Goal: Task Accomplishment & Management: Manage account settings

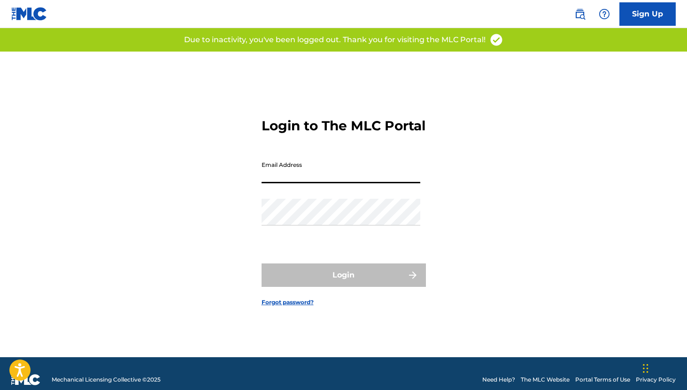
click at [297, 178] on input "Email Address" at bounding box center [340, 170] width 159 height 27
type input "[EMAIL_ADDRESS][DOMAIN_NAME]"
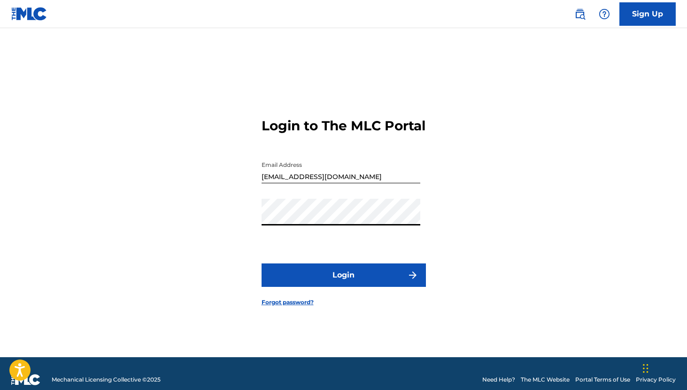
click at [356, 284] on button "Login" at bounding box center [343, 275] width 164 height 23
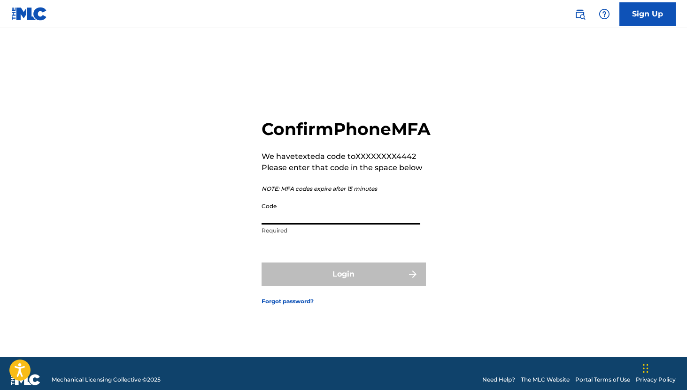
click at [319, 222] on input "Code" at bounding box center [340, 211] width 159 height 27
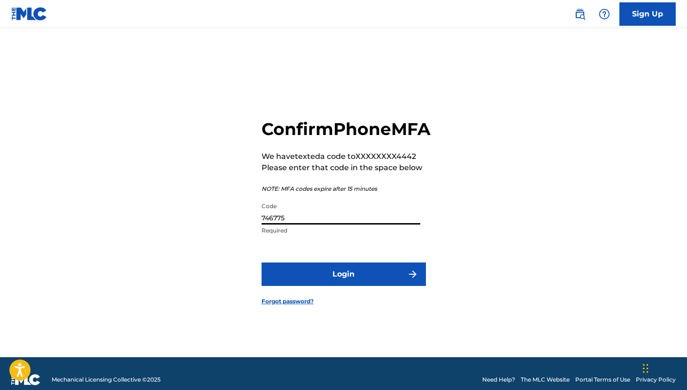
type input "746775"
click at [320, 277] on button "Login" at bounding box center [343, 274] width 164 height 23
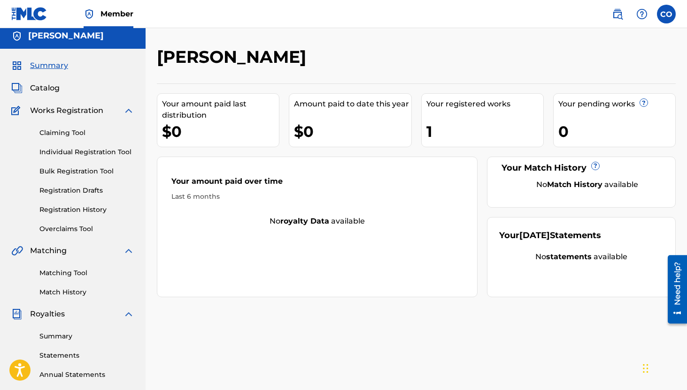
scroll to position [7, 0]
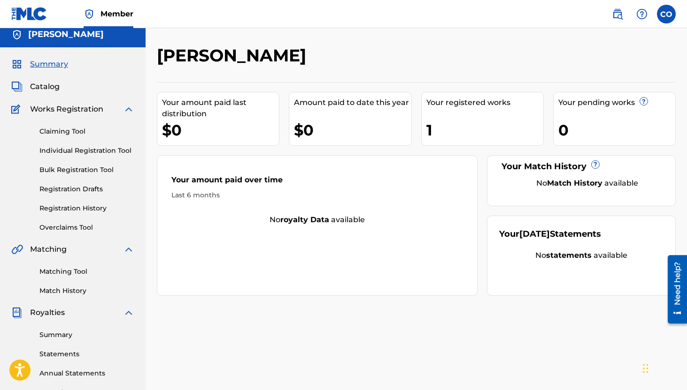
click at [447, 104] on div "Your registered works" at bounding box center [484, 102] width 117 height 11
click at [443, 126] on div "1" at bounding box center [484, 130] width 117 height 21
click at [207, 184] on div "Your amount paid over time" at bounding box center [316, 183] width 291 height 16
click at [55, 81] on span "Catalog" at bounding box center [45, 86] width 30 height 11
